Goal: Task Accomplishment & Management: Manage account settings

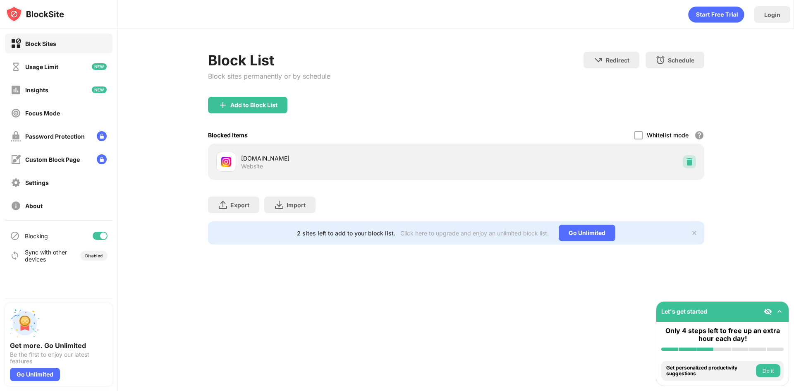
click at [688, 164] on img at bounding box center [689, 162] width 8 height 8
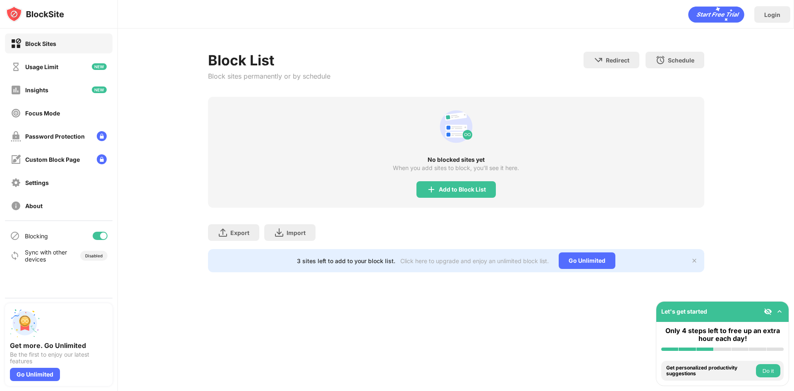
click at [448, 199] on div "No blocked sites yet When you add sites to block, you’ll see it here. Add to Bl…" at bounding box center [456, 152] width 496 height 111
click at [451, 189] on div "Add to Block List" at bounding box center [462, 189] width 47 height 7
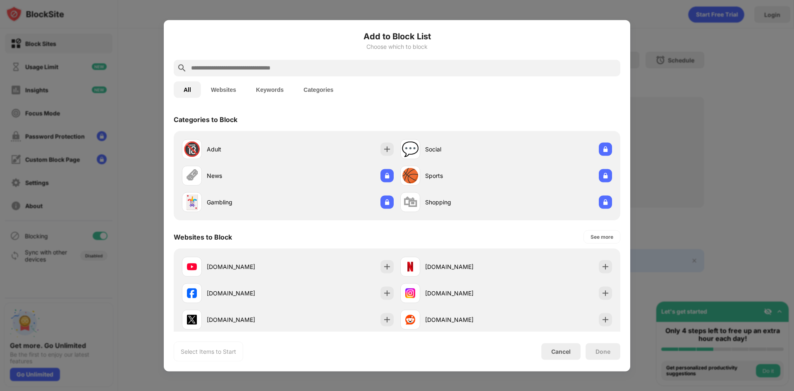
click at [290, 70] on input "text" at bounding box center [403, 68] width 427 height 10
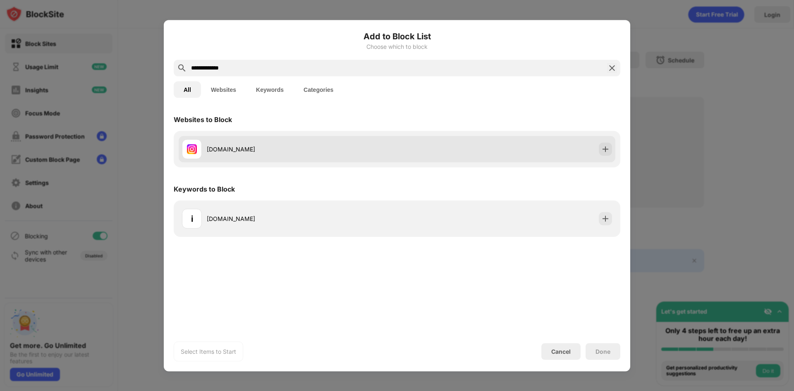
type input "**********"
click at [343, 161] on div "instagram.com" at bounding box center [397, 149] width 437 height 26
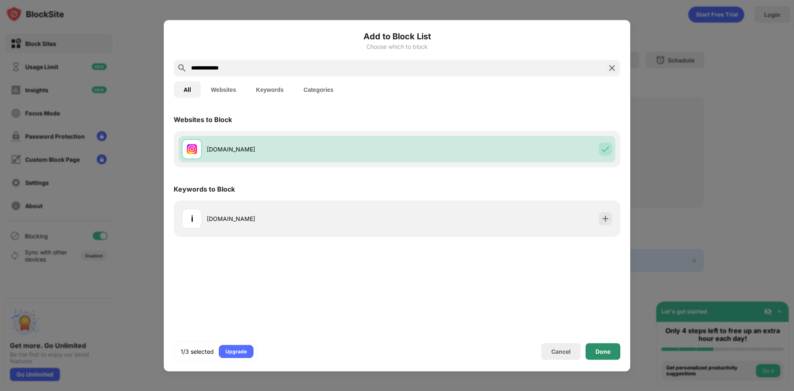
click at [611, 350] on div "Done" at bounding box center [602, 351] width 35 height 17
